Goal: Navigation & Orientation: Find specific page/section

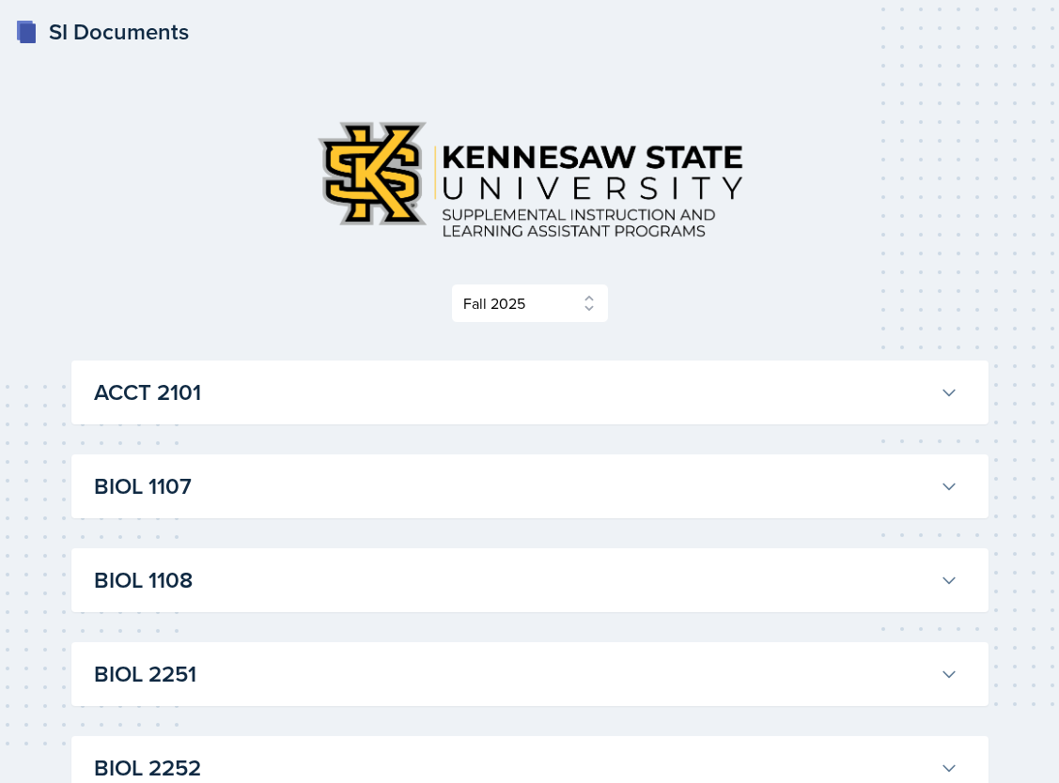
select select "2bed604d-1099-4043-b1bc-2365e8740244"
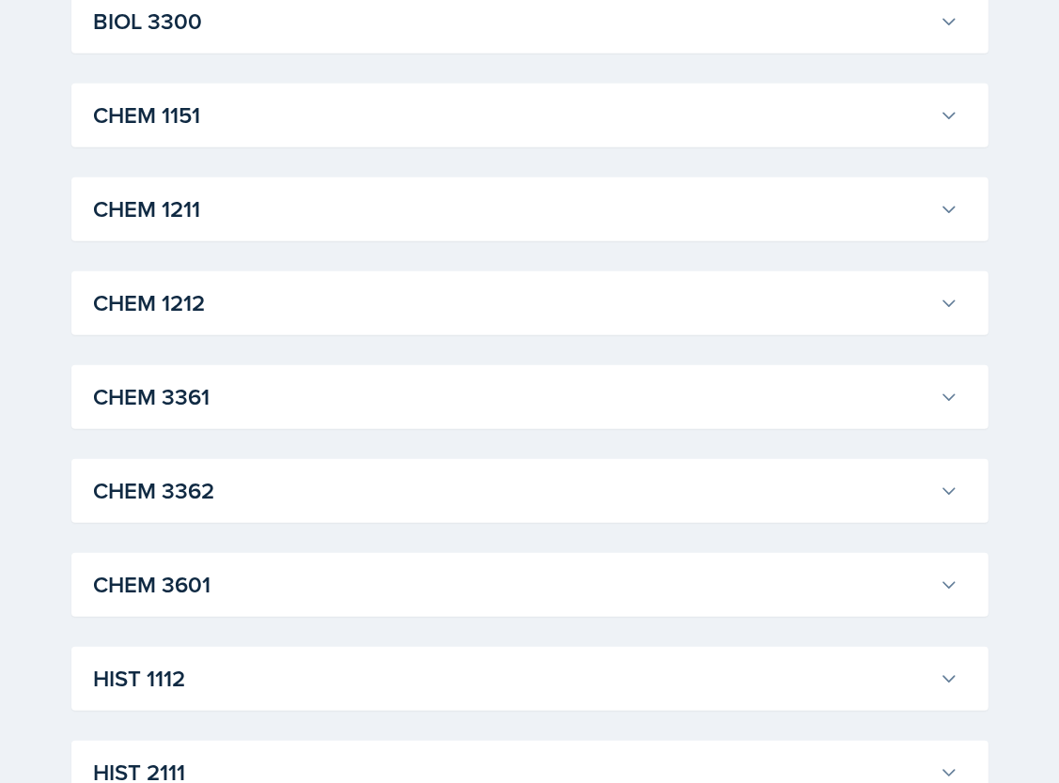
scroll to position [838, 0]
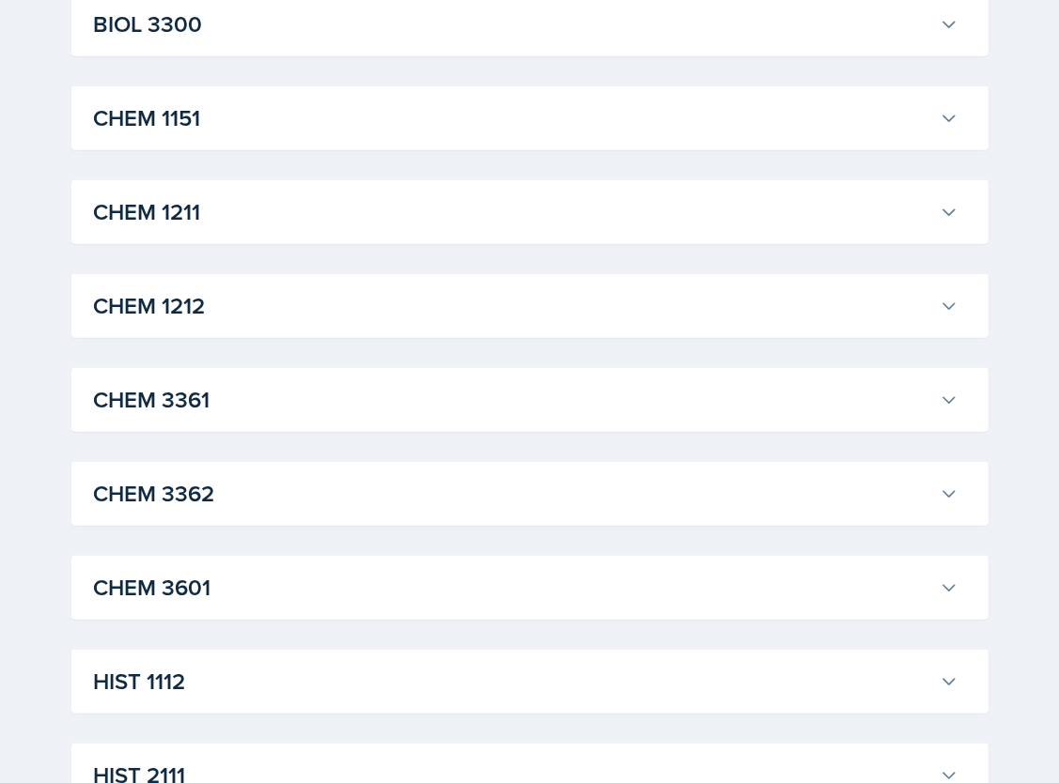
click at [178, 215] on h3 "CHEM 1211" at bounding box center [513, 212] width 838 height 34
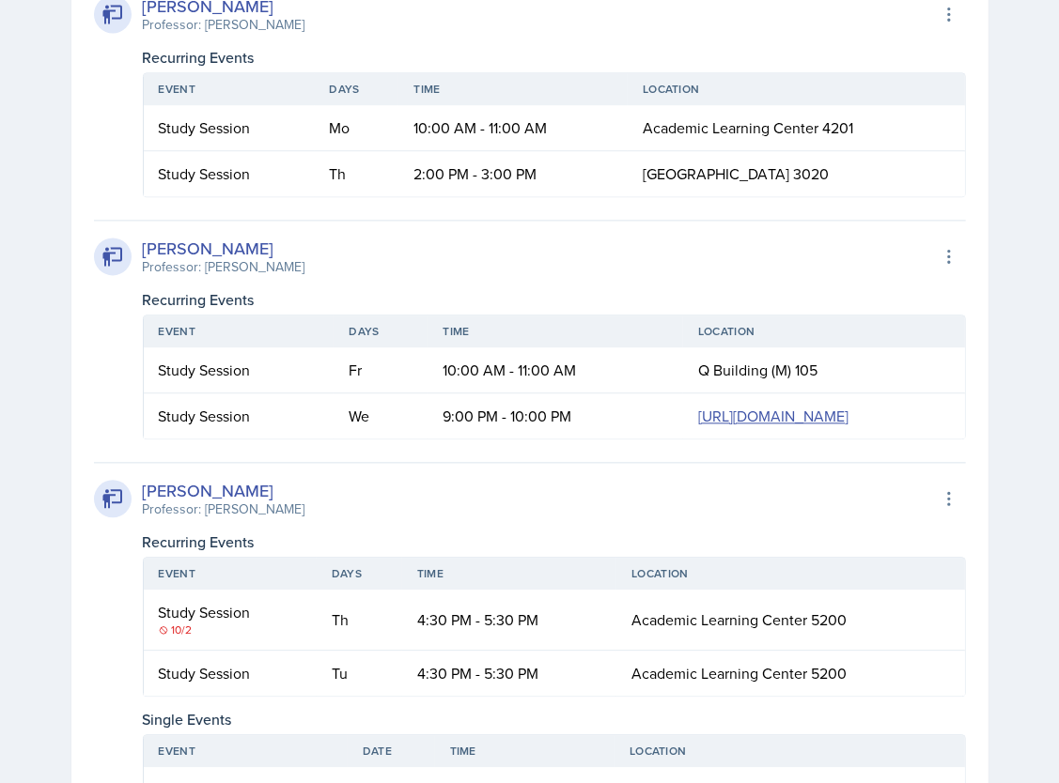
scroll to position [3011, 0]
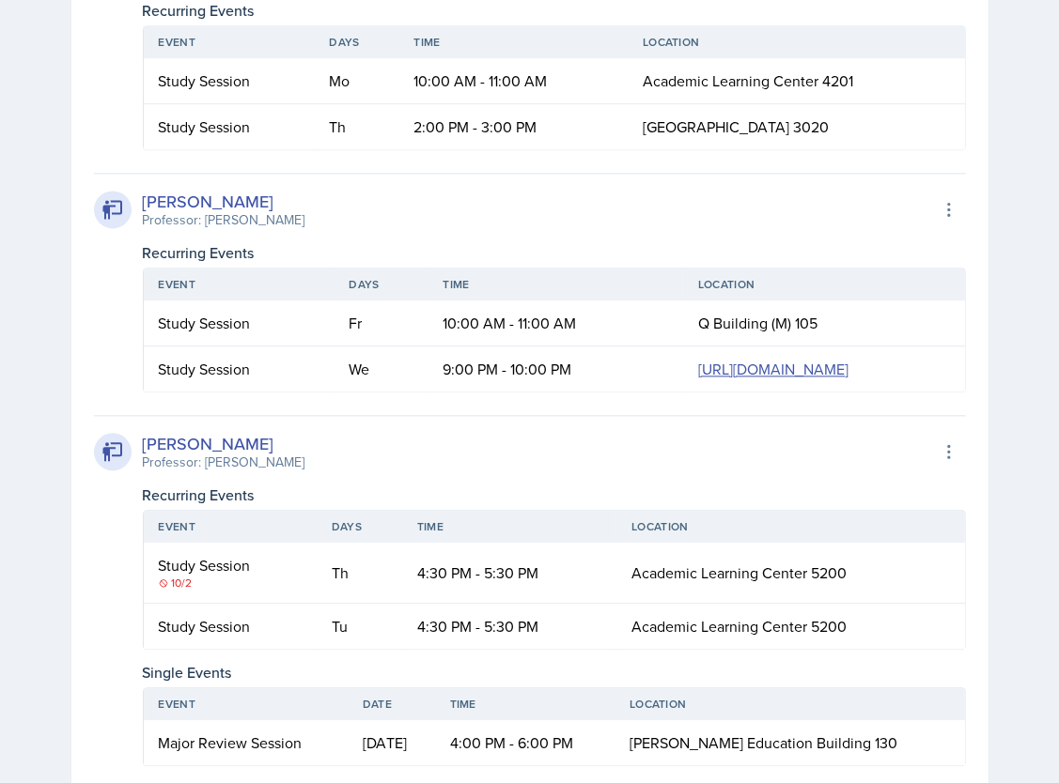
drag, startPoint x: 441, startPoint y: 749, endPoint x: 397, endPoint y: 591, distance: 163.6
click at [441, 472] on div "[PERSON_NAME] Professor: [PERSON_NAME] Export to Google Calendar" at bounding box center [530, 451] width 872 height 41
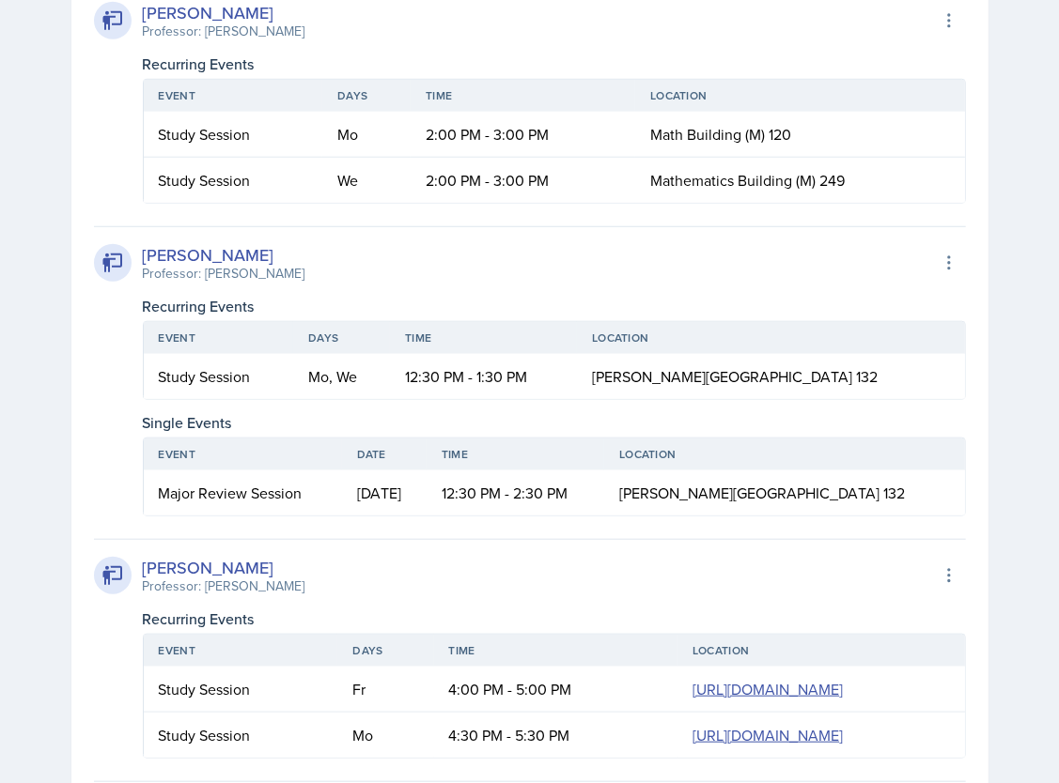
scroll to position [0, 0]
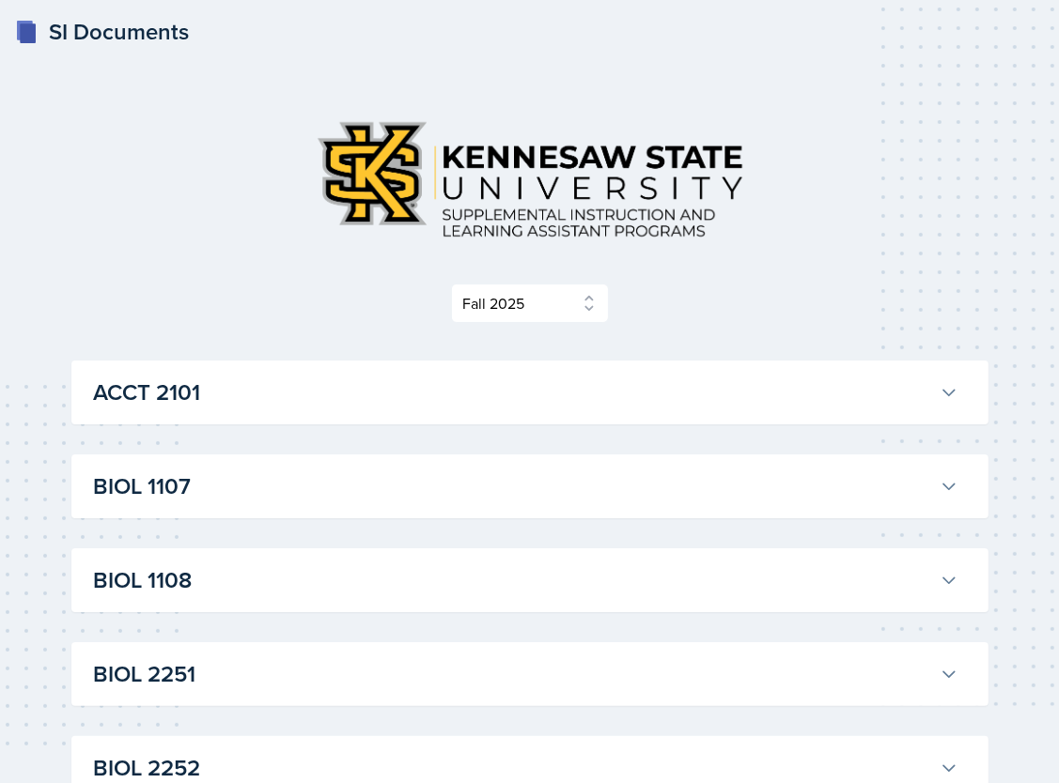
click at [395, 147] on img at bounding box center [530, 179] width 458 height 148
click at [121, 37] on div "SI Documents" at bounding box center [102, 32] width 174 height 34
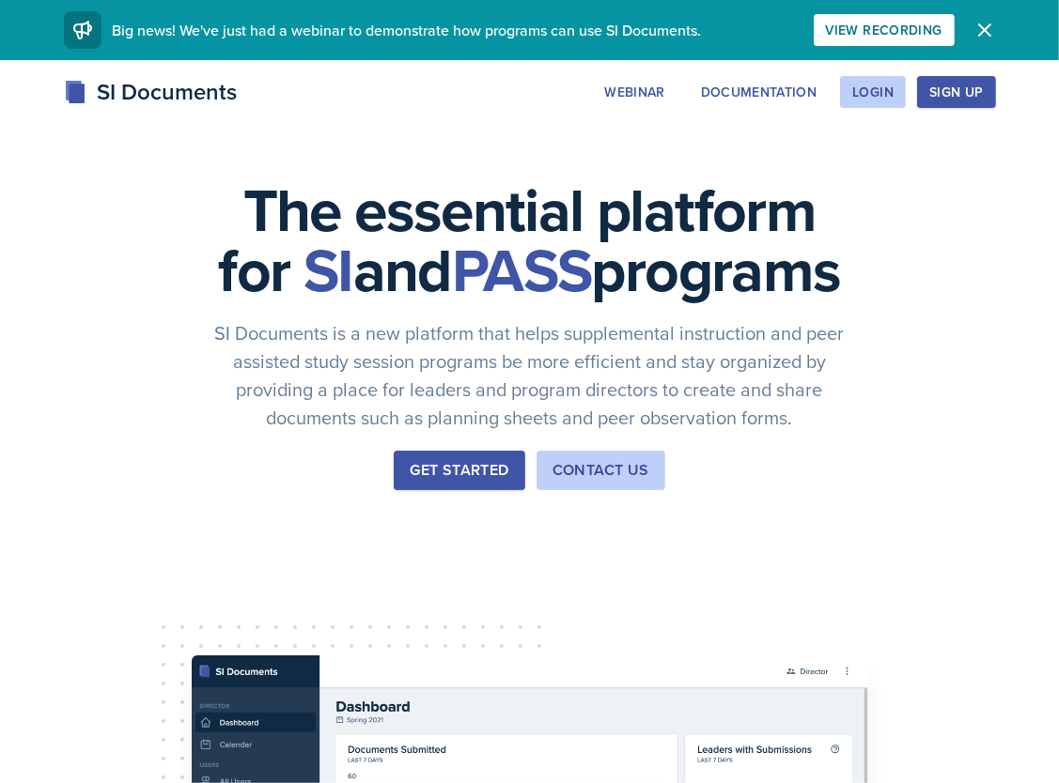
scroll to position [4, 0]
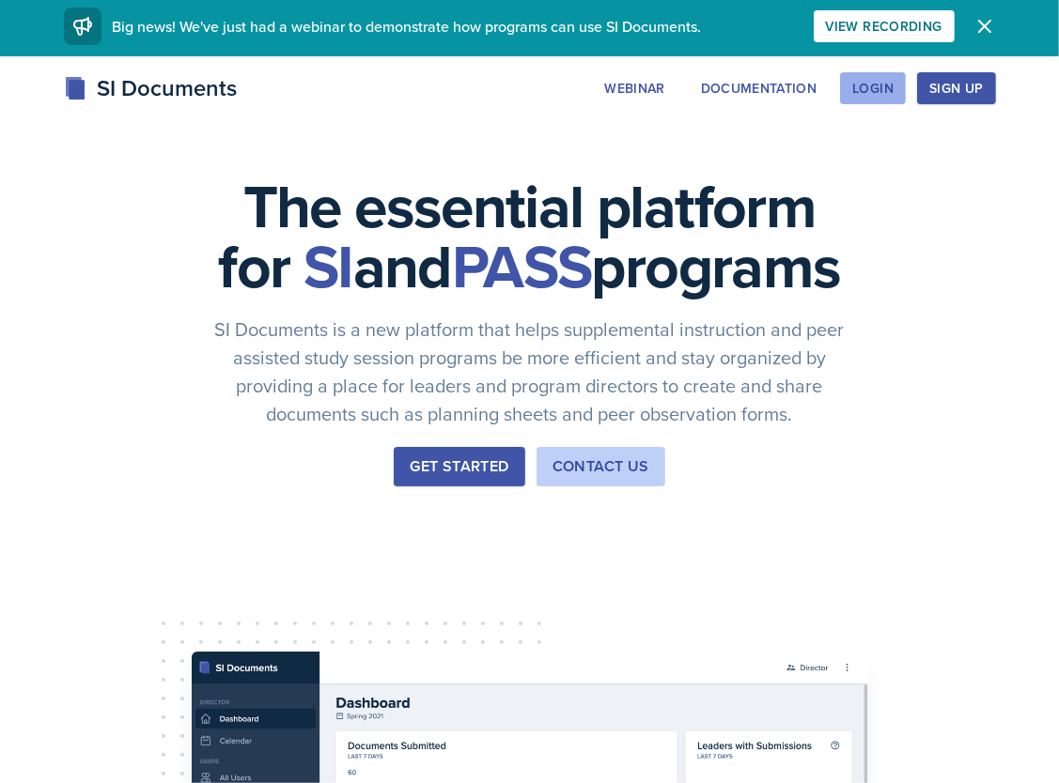
click at [869, 74] on button "Login" at bounding box center [873, 88] width 66 height 32
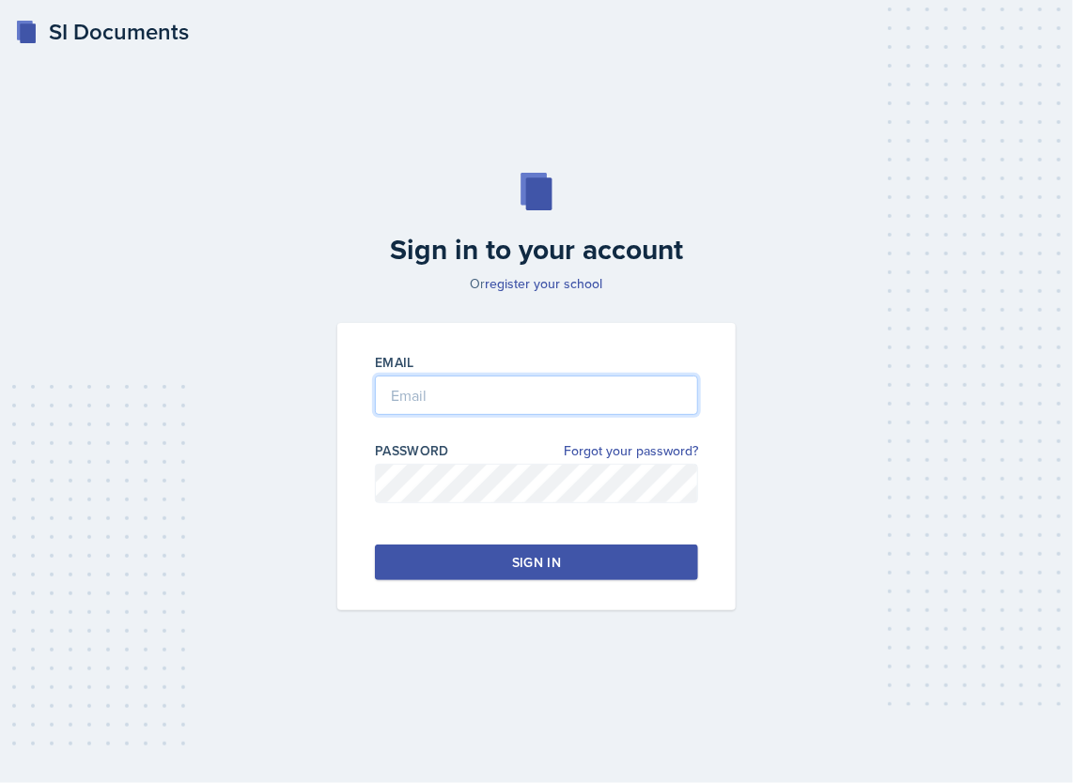
click at [475, 395] on input "email" at bounding box center [536, 395] width 323 height 39
type input "nsmit326@students.kennesaw.edu"
click at [386, 506] on div at bounding box center [536, 512] width 323 height 19
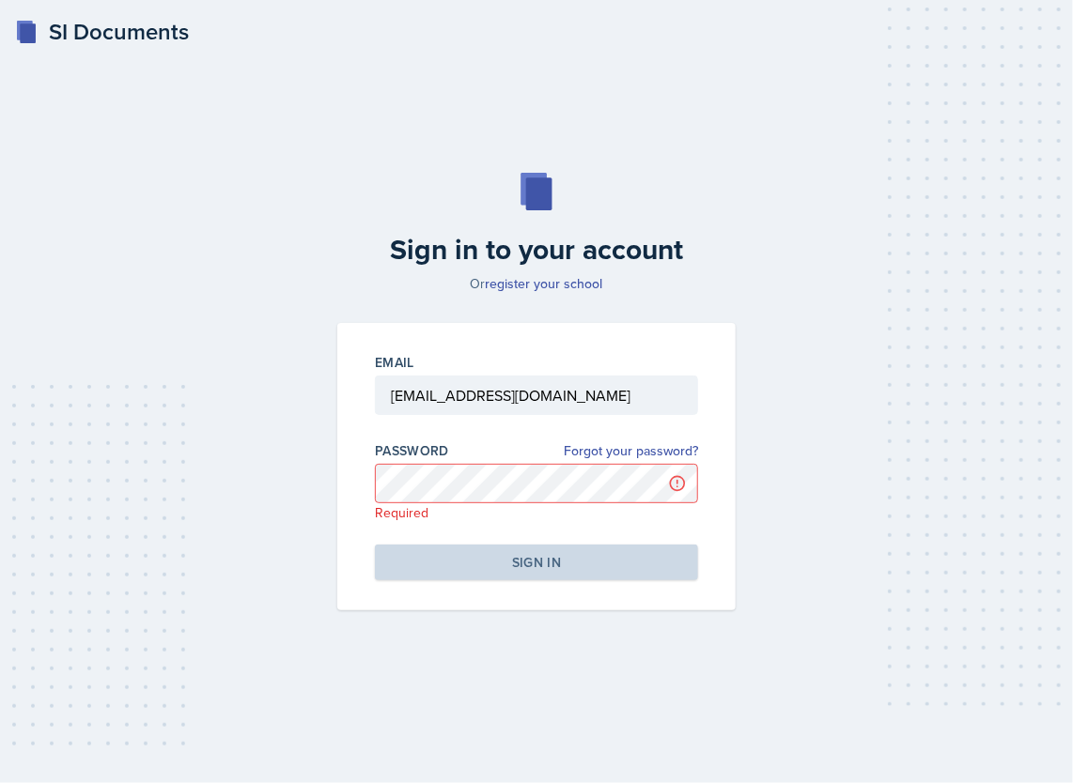
click at [417, 454] on label "Password" at bounding box center [412, 450] width 74 height 19
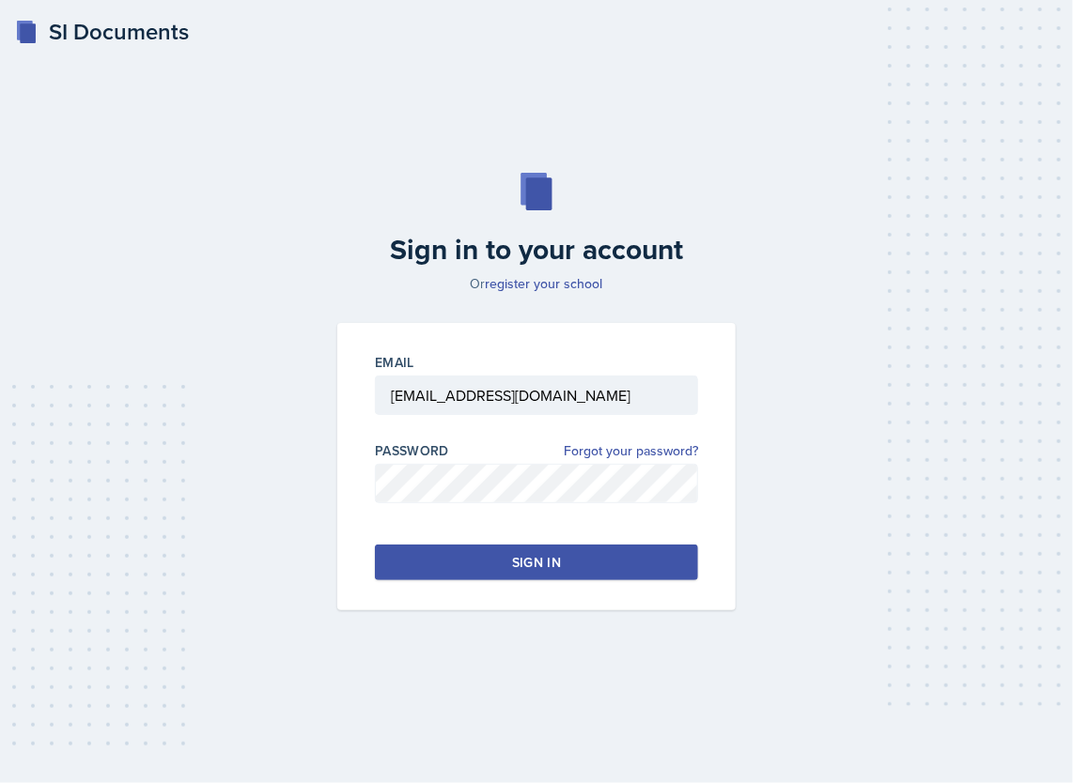
click at [442, 550] on button "Sign in" at bounding box center [536, 563] width 323 height 36
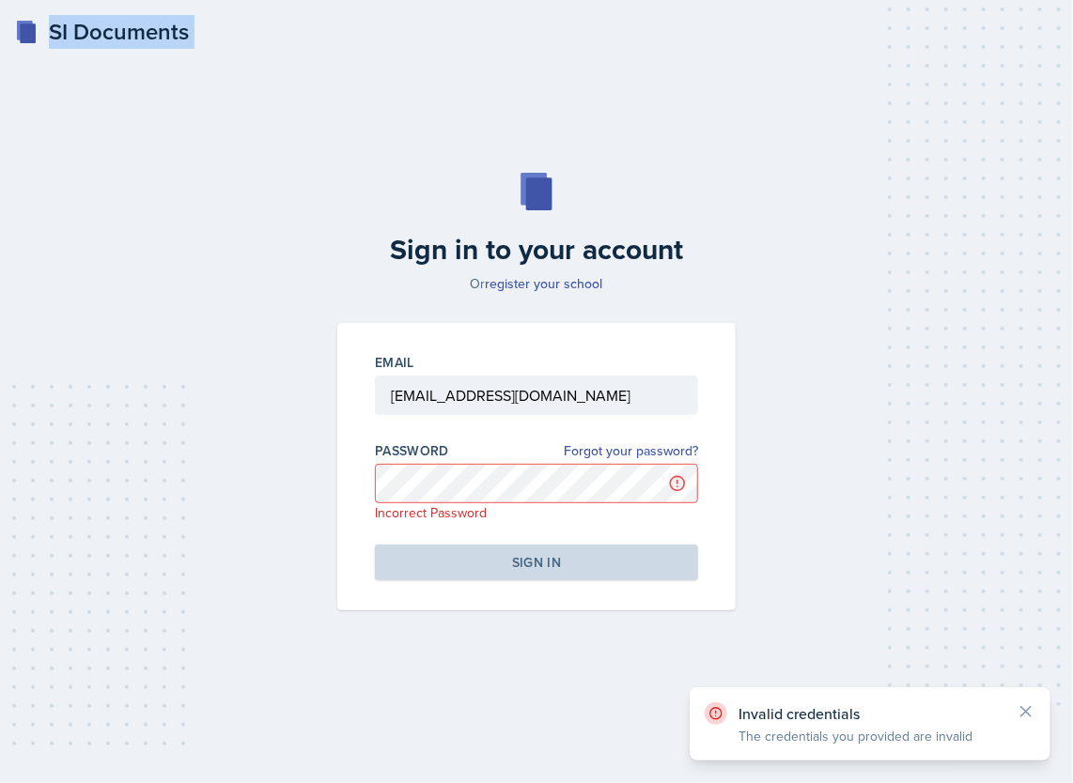
drag, startPoint x: 492, startPoint y: 512, endPoint x: 72, endPoint y: 14, distance: 651.2
click at [72, 14] on div "SI Documents Sign in to your account Or register your school Email nsmit326@stu…" at bounding box center [536, 391] width 1073 height 783
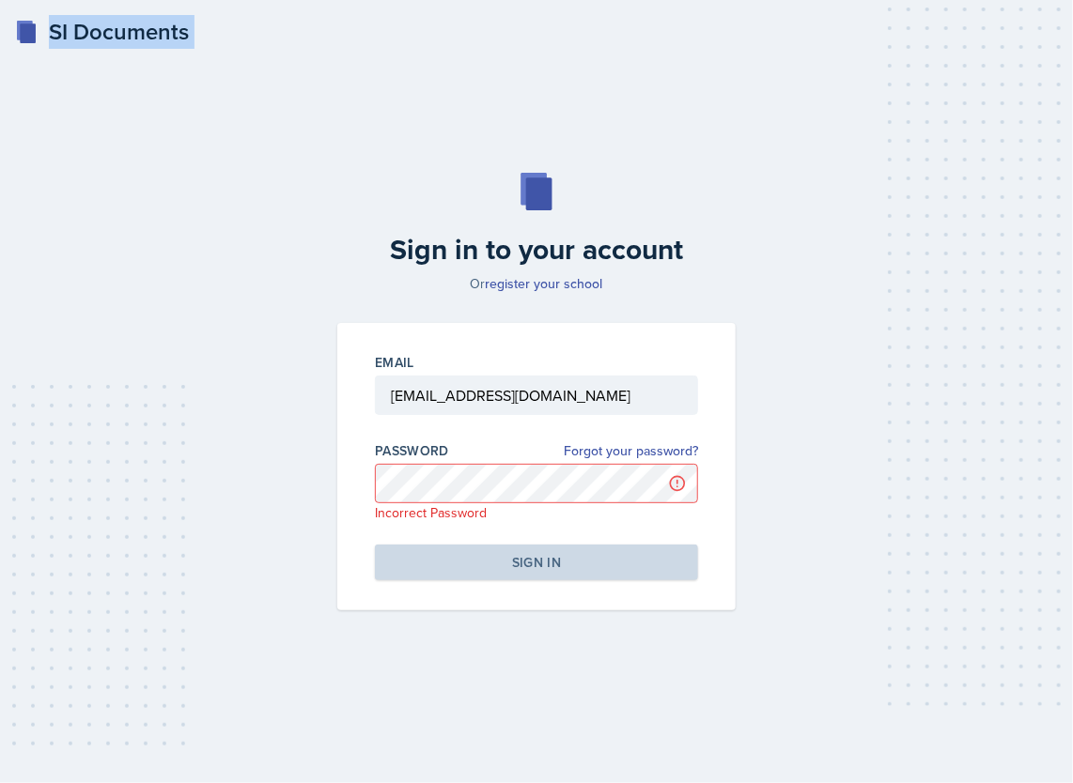
drag, startPoint x: 72, startPoint y: 14, endPoint x: 72, endPoint y: 24, distance: 10.3
click at [72, 24] on div "SI Documents" at bounding box center [102, 32] width 174 height 34
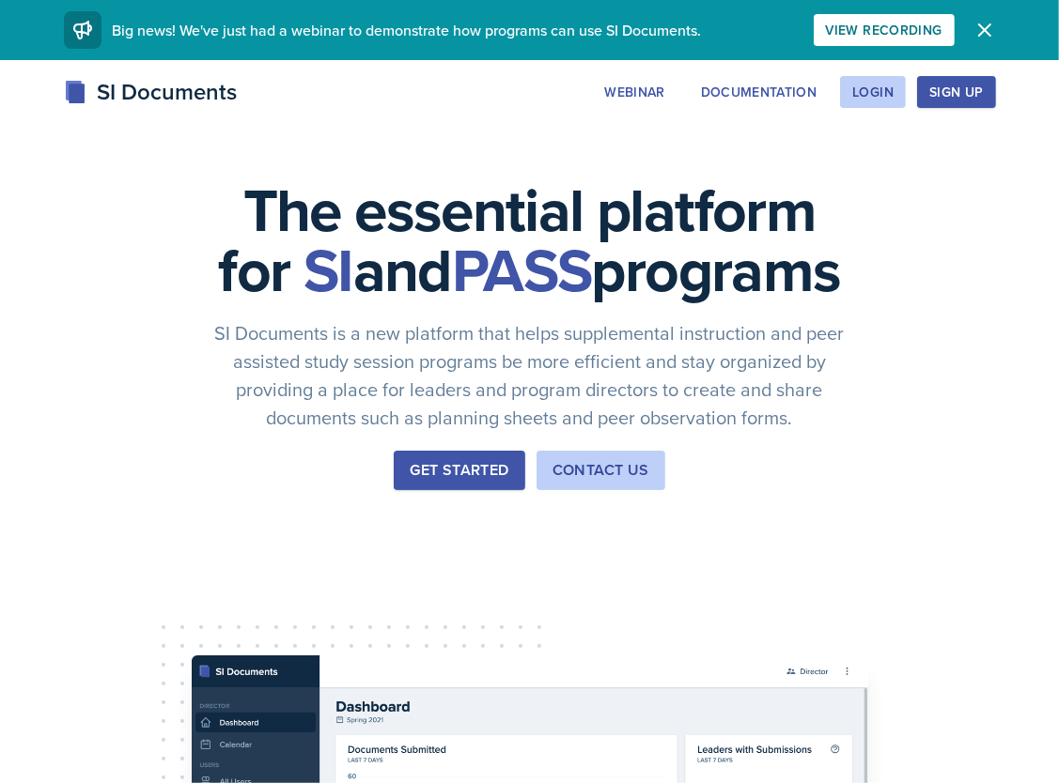
click at [959, 97] on div "Sign Up" at bounding box center [956, 92] width 54 height 15
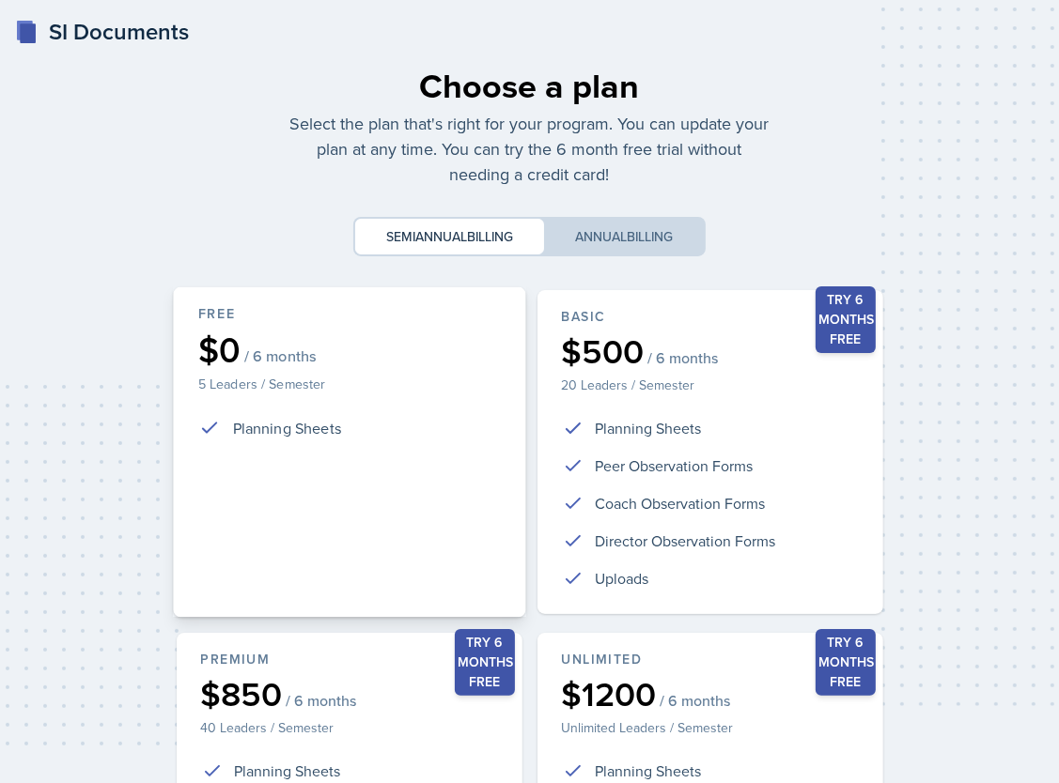
click at [271, 461] on div "Free $0 / 6 months 5 Leaders / Semester Planning Sheets" at bounding box center [349, 452] width 352 height 331
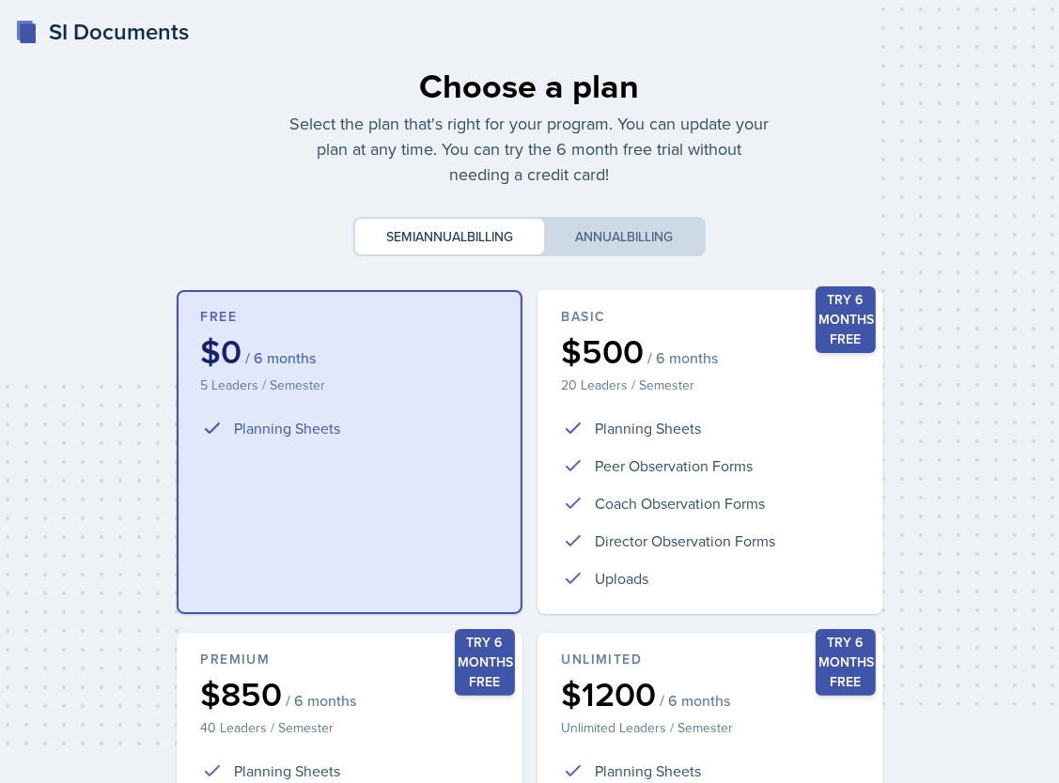
click at [38, 41] on div "SI Documents" at bounding box center [102, 32] width 174 height 34
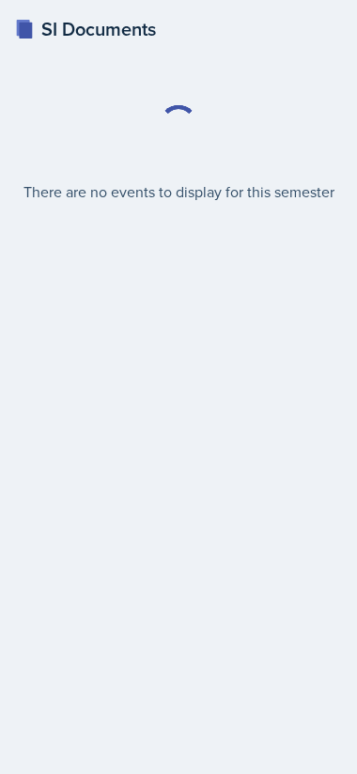
select select "2bed604d-1099-4043-b1bc-2365e8740244"
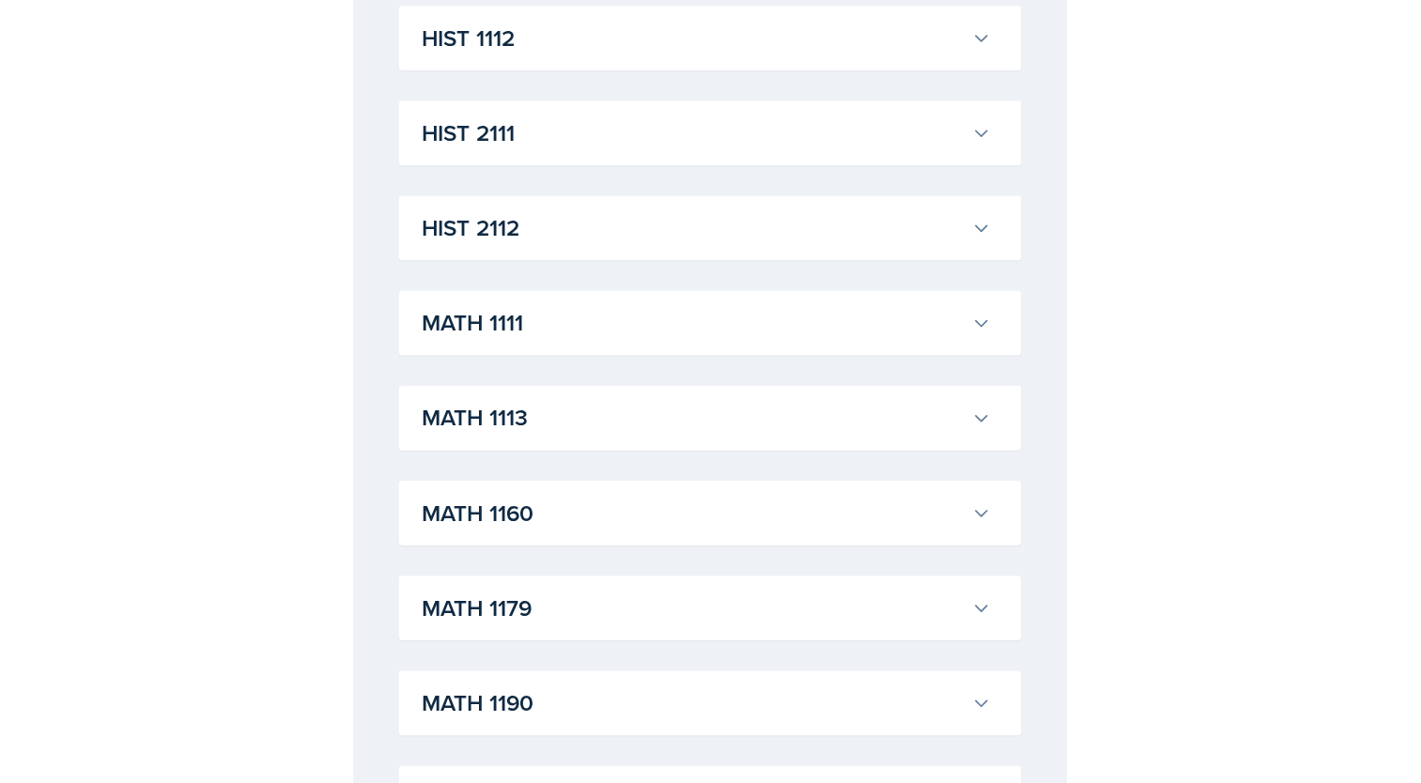
scroll to position [1450, 0]
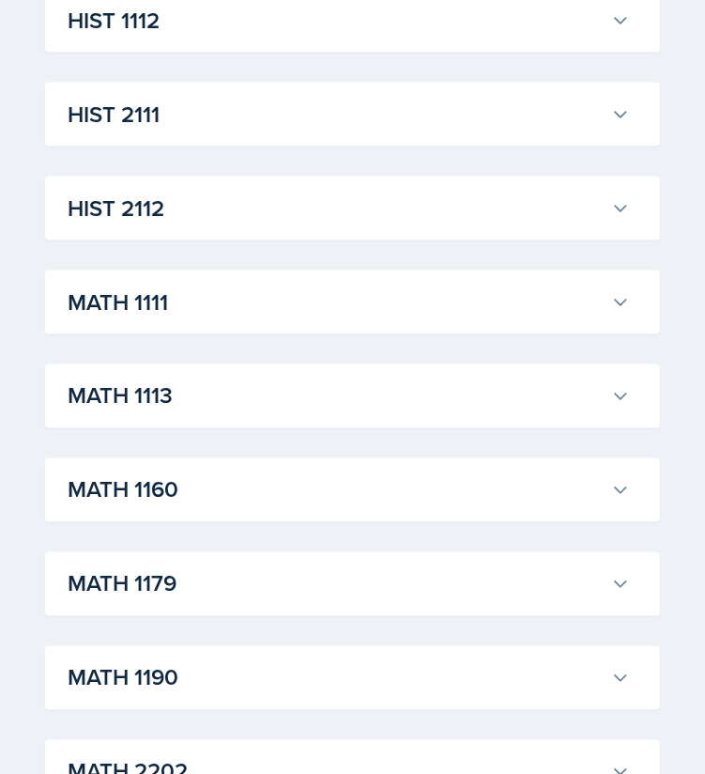
click at [231, 305] on h3 "MATH 1111" at bounding box center [336, 303] width 536 height 34
